Goal: Use online tool/utility: Utilize a website feature to perform a specific function

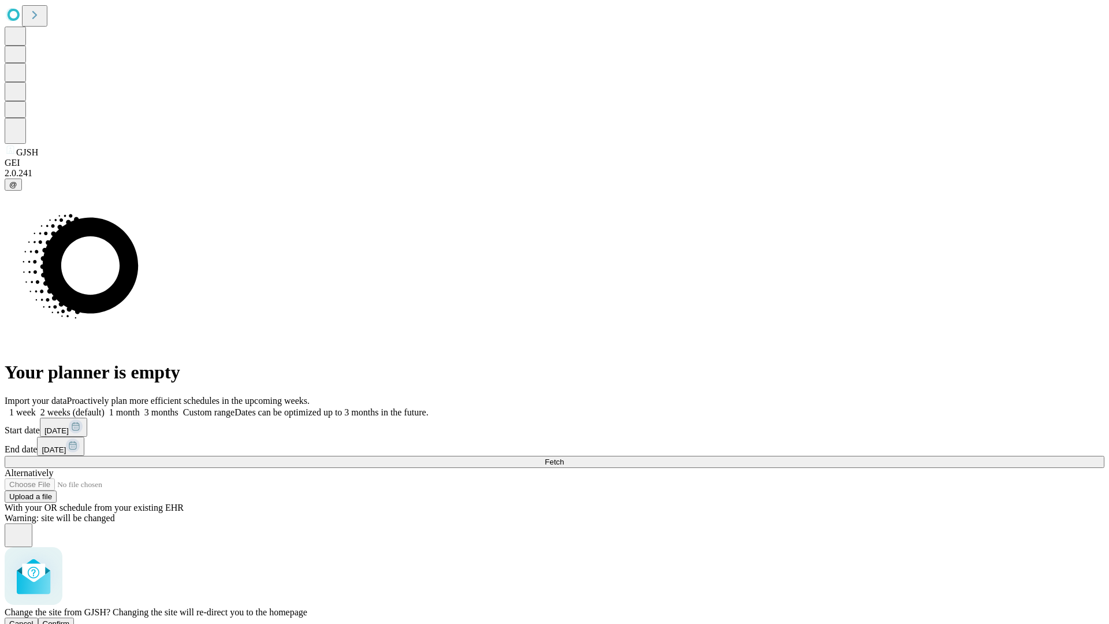
click at [70, 619] on span "Confirm" at bounding box center [56, 623] width 27 height 9
click at [105, 407] on label "2 weeks (default)" at bounding box center [70, 412] width 69 height 10
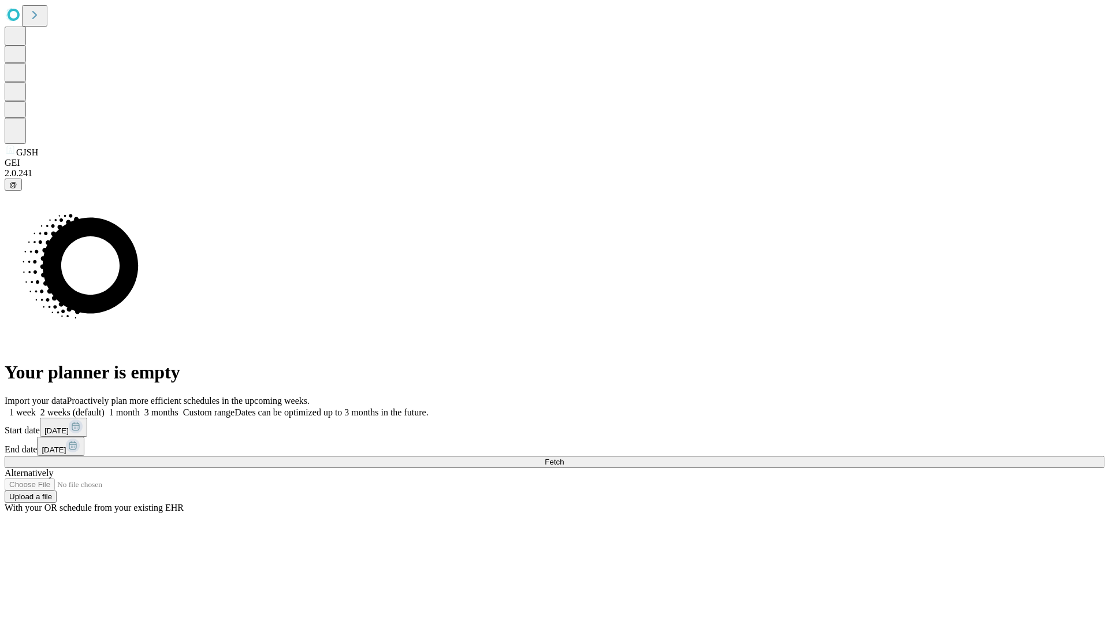
click at [564, 457] on span "Fetch" at bounding box center [554, 461] width 19 height 9
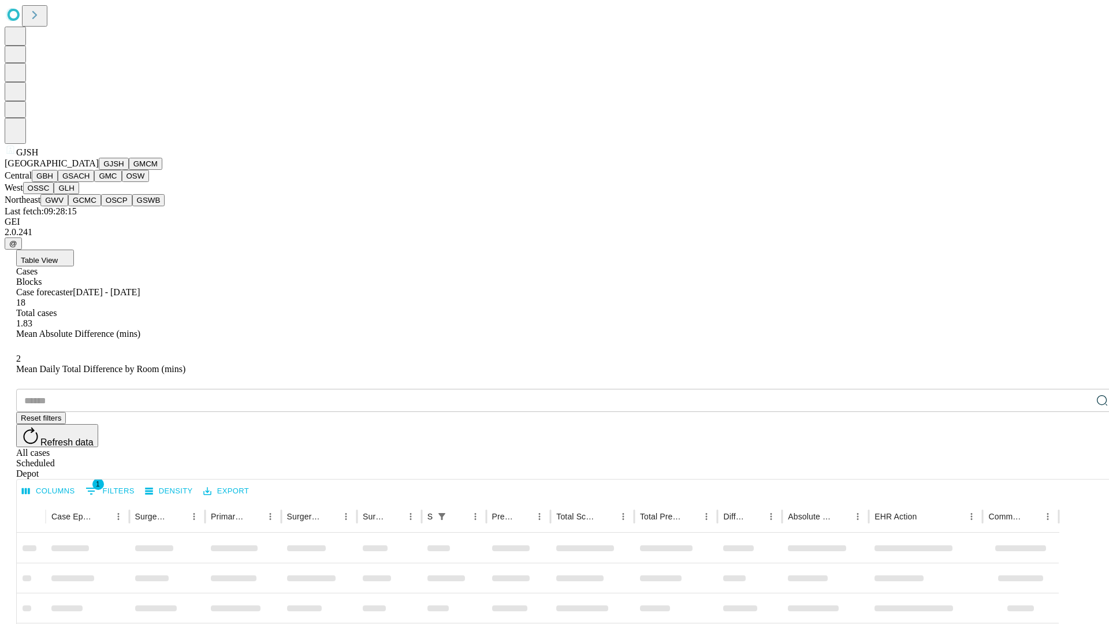
click at [129, 170] on button "GMCM" at bounding box center [146, 164] width 34 height 12
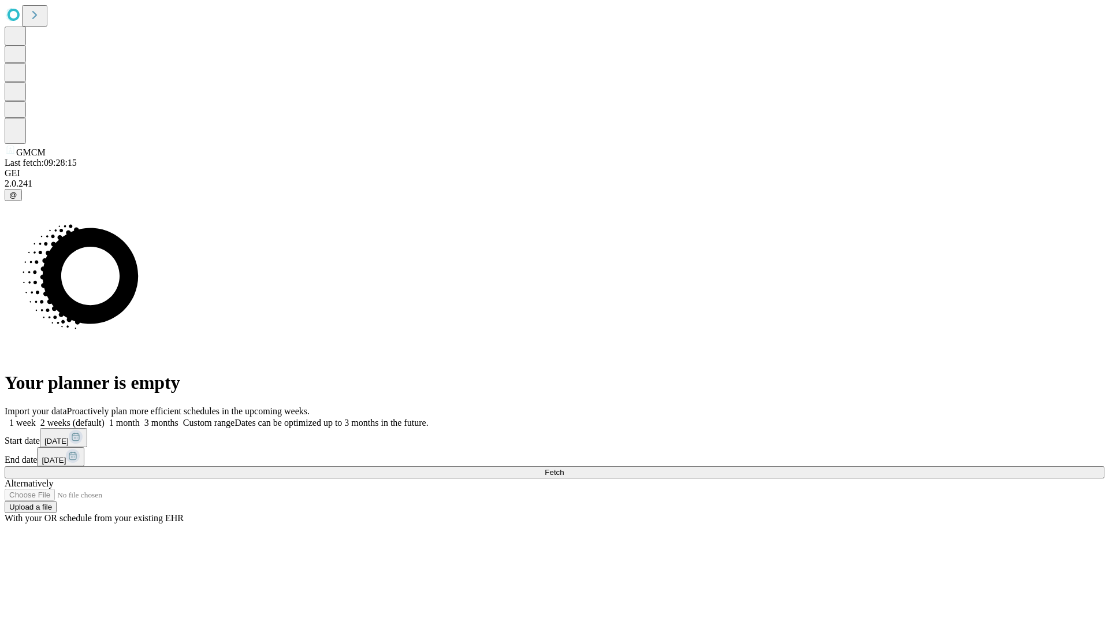
click at [105, 418] on label "2 weeks (default)" at bounding box center [70, 423] width 69 height 10
click at [564, 468] on span "Fetch" at bounding box center [554, 472] width 19 height 9
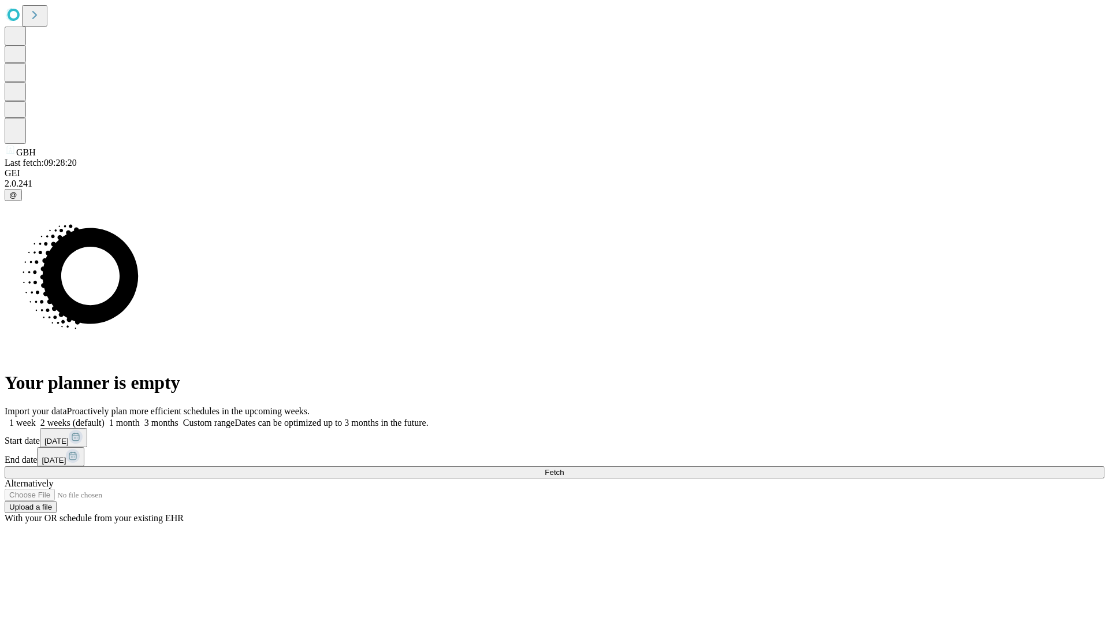
click at [105, 418] on label "2 weeks (default)" at bounding box center [70, 423] width 69 height 10
click at [564, 468] on span "Fetch" at bounding box center [554, 472] width 19 height 9
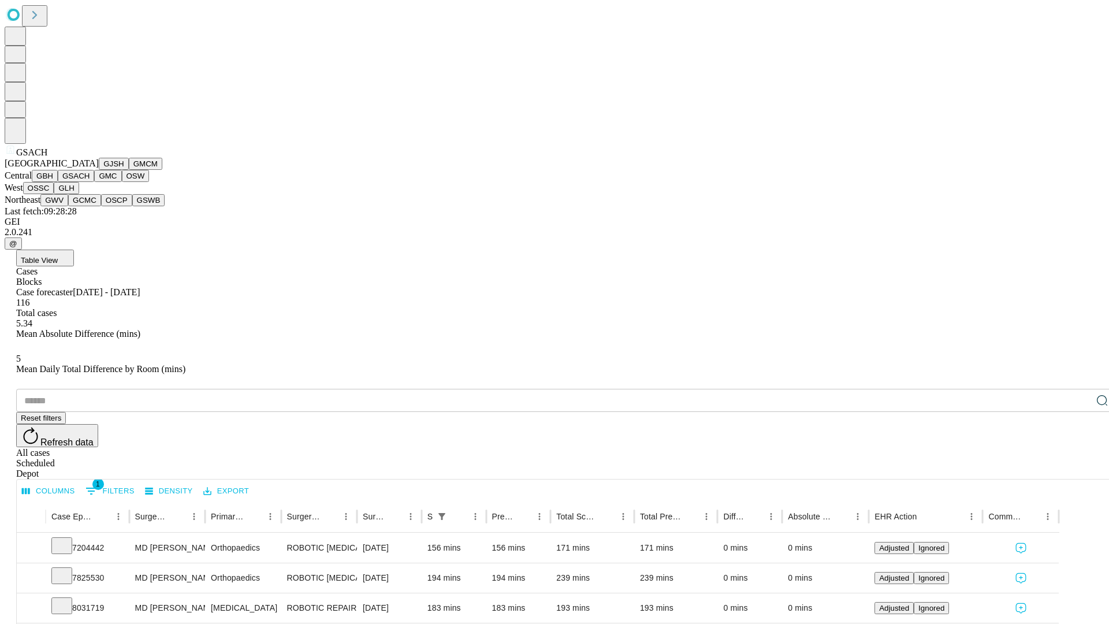
click at [94, 182] on button "GMC" at bounding box center [107, 176] width 27 height 12
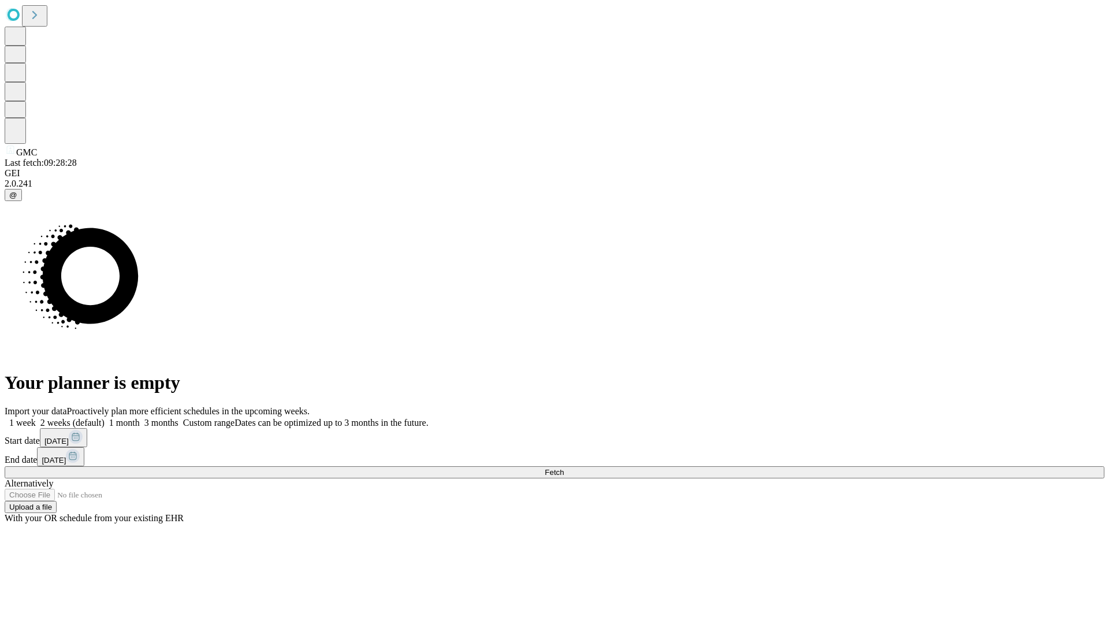
click at [105, 418] on label "2 weeks (default)" at bounding box center [70, 423] width 69 height 10
click at [564, 468] on span "Fetch" at bounding box center [554, 472] width 19 height 9
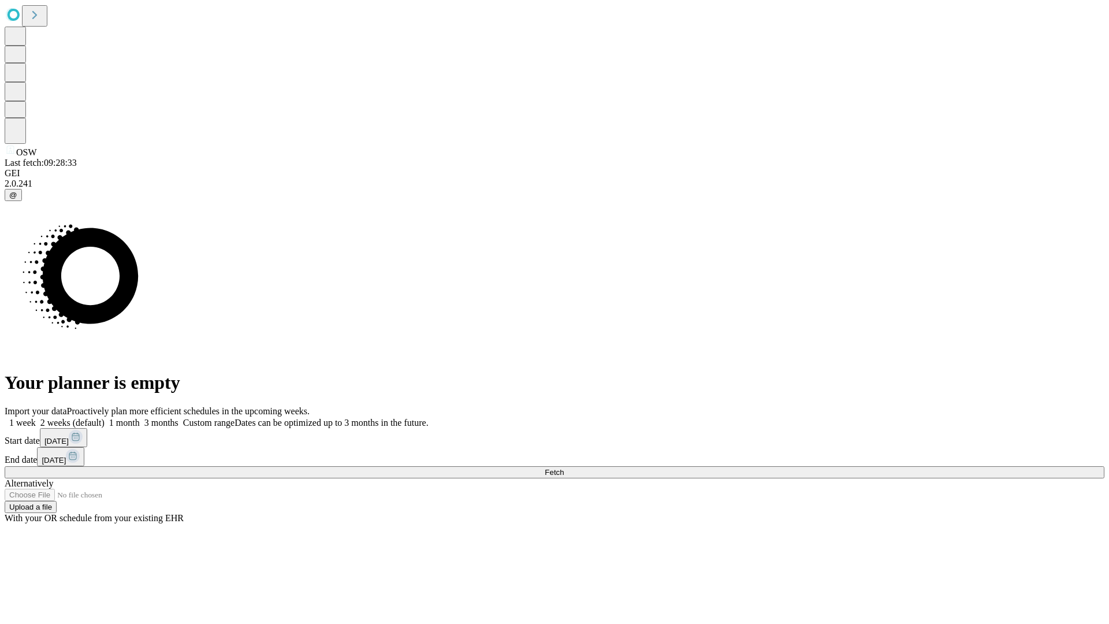
click at [105, 418] on label "2 weeks (default)" at bounding box center [70, 423] width 69 height 10
click at [564, 468] on span "Fetch" at bounding box center [554, 472] width 19 height 9
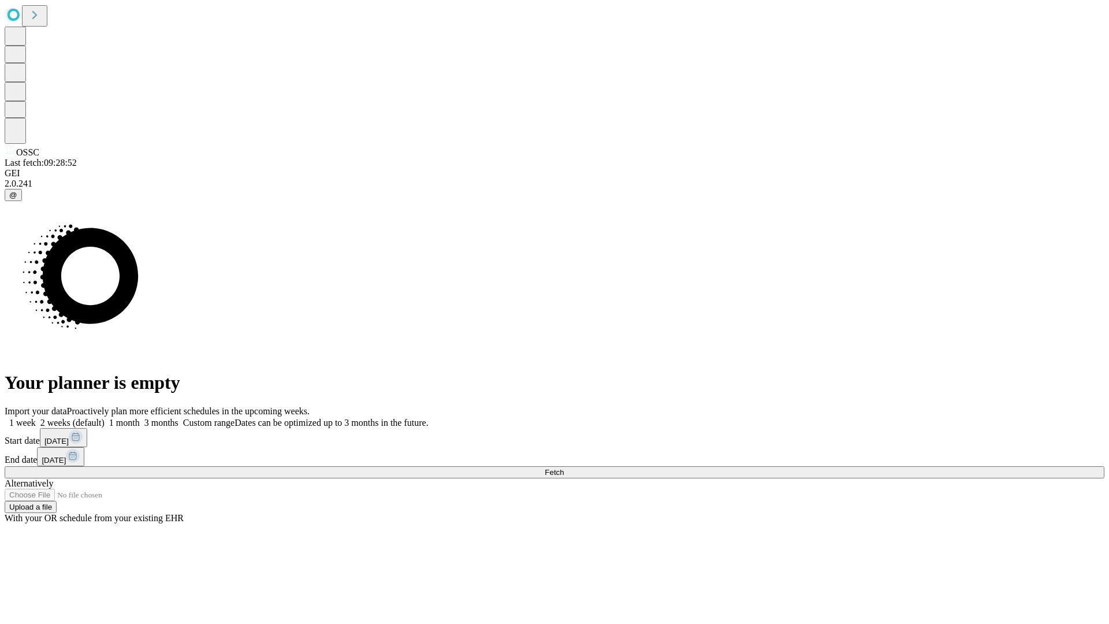
click at [105, 418] on label "2 weeks (default)" at bounding box center [70, 423] width 69 height 10
click at [564, 468] on span "Fetch" at bounding box center [554, 472] width 19 height 9
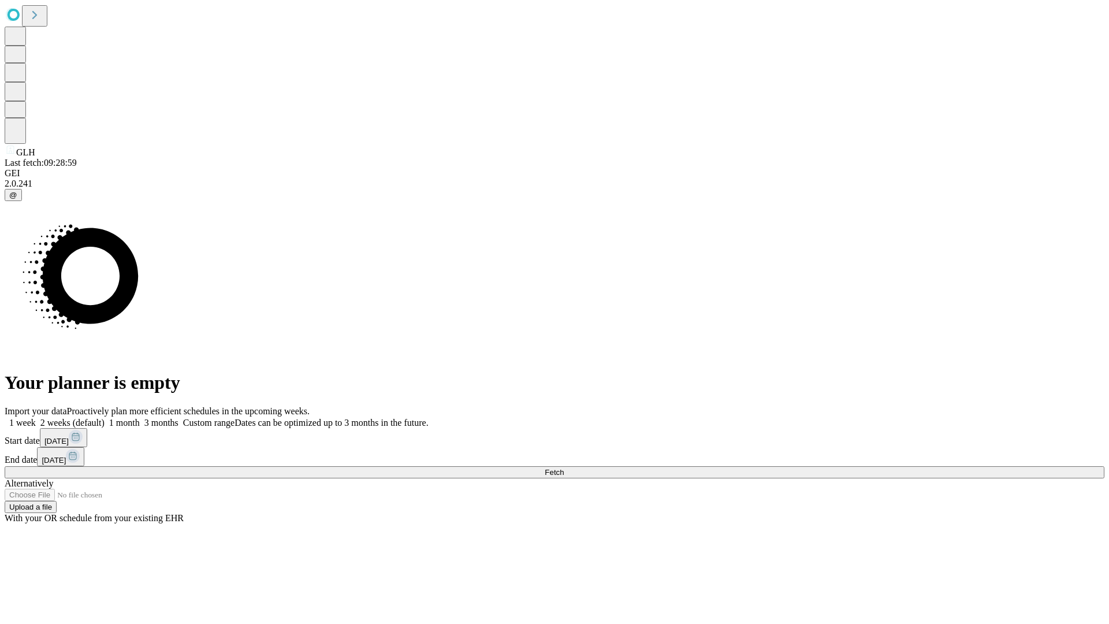
click at [105, 418] on label "2 weeks (default)" at bounding box center [70, 423] width 69 height 10
click at [564, 468] on span "Fetch" at bounding box center [554, 472] width 19 height 9
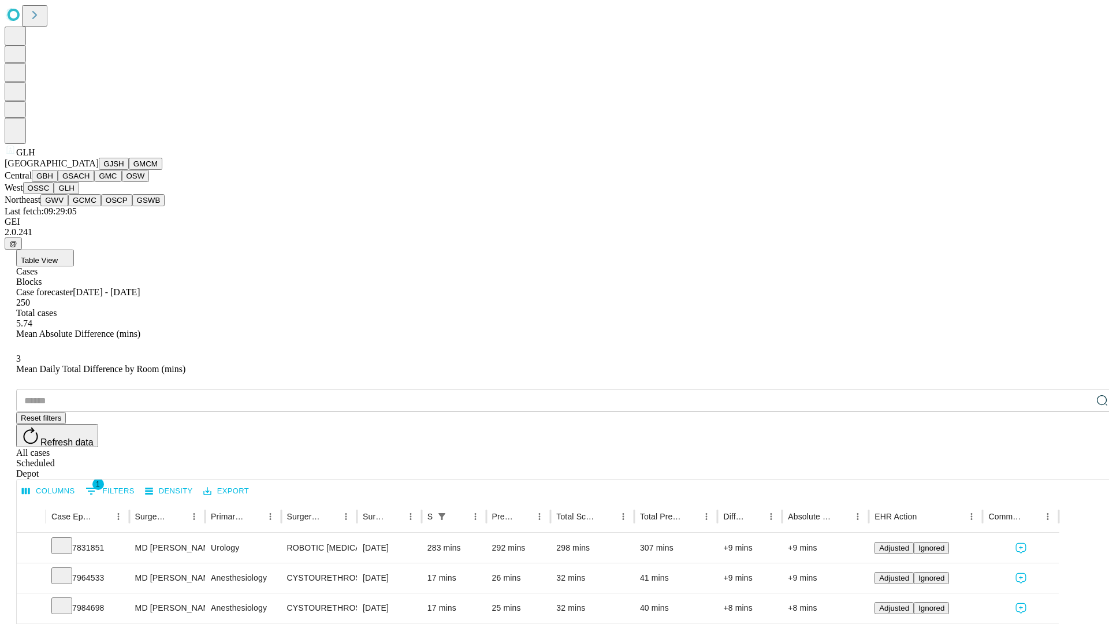
click at [68, 206] on button "GWV" at bounding box center [54, 200] width 28 height 12
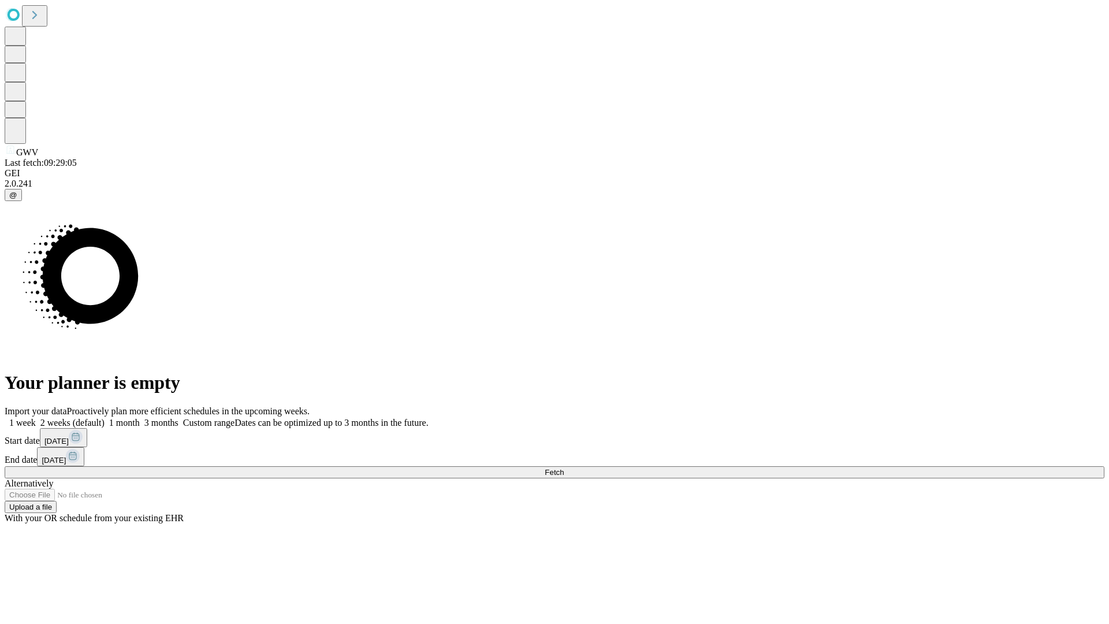
click at [105, 418] on label "2 weeks (default)" at bounding box center [70, 423] width 69 height 10
click at [564, 468] on span "Fetch" at bounding box center [554, 472] width 19 height 9
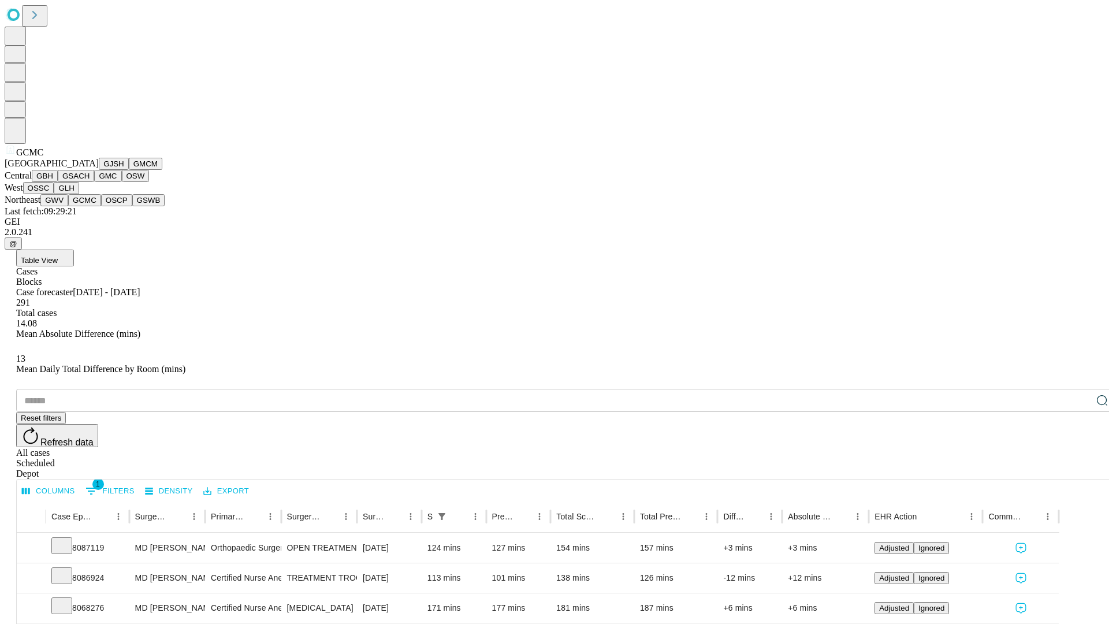
click at [101, 206] on button "OSCP" at bounding box center [116, 200] width 31 height 12
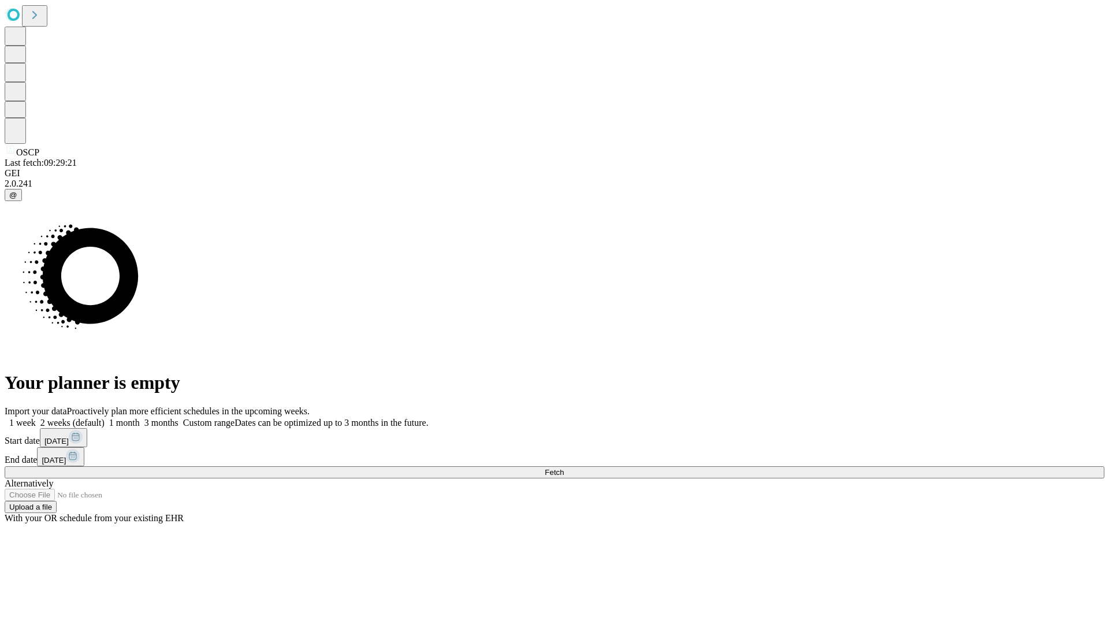
click at [564, 468] on span "Fetch" at bounding box center [554, 472] width 19 height 9
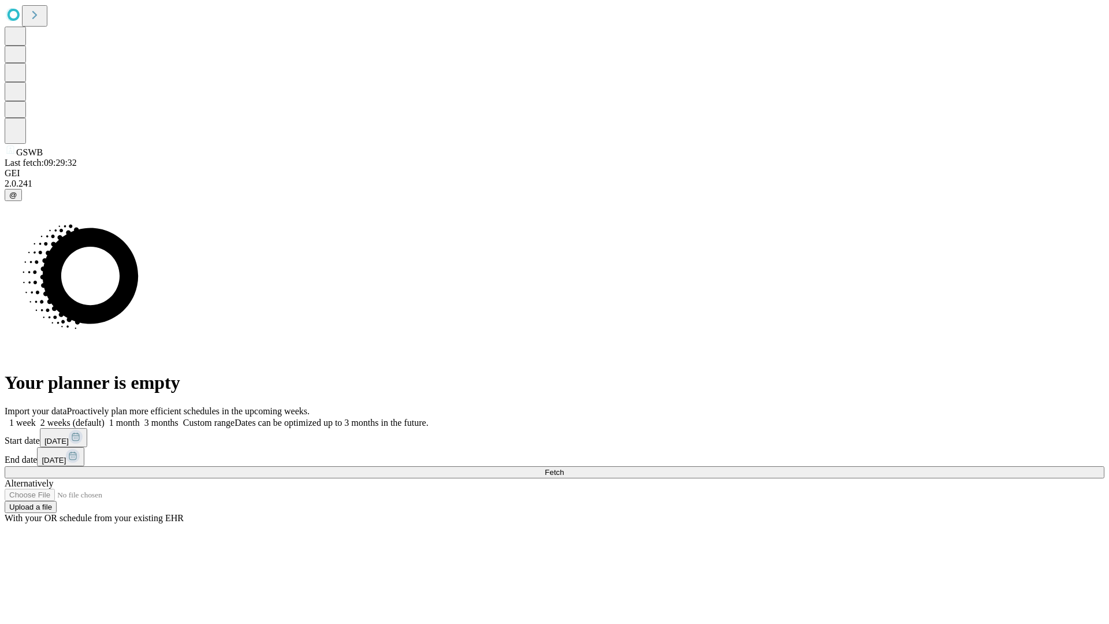
click at [564, 468] on span "Fetch" at bounding box center [554, 472] width 19 height 9
